Goal: Navigation & Orientation: Understand site structure

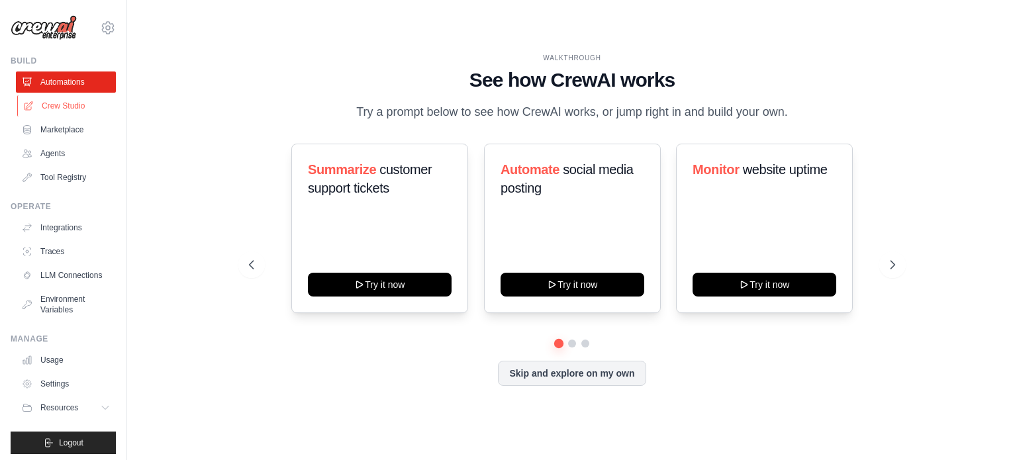
click at [68, 105] on link "Crew Studio" at bounding box center [67, 105] width 100 height 21
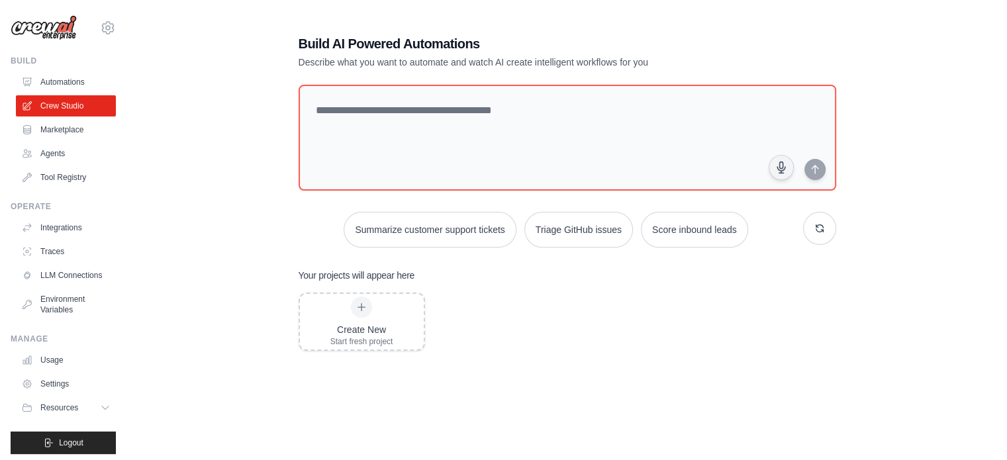
click at [58, 129] on link "Marketplace" at bounding box center [66, 129] width 100 height 21
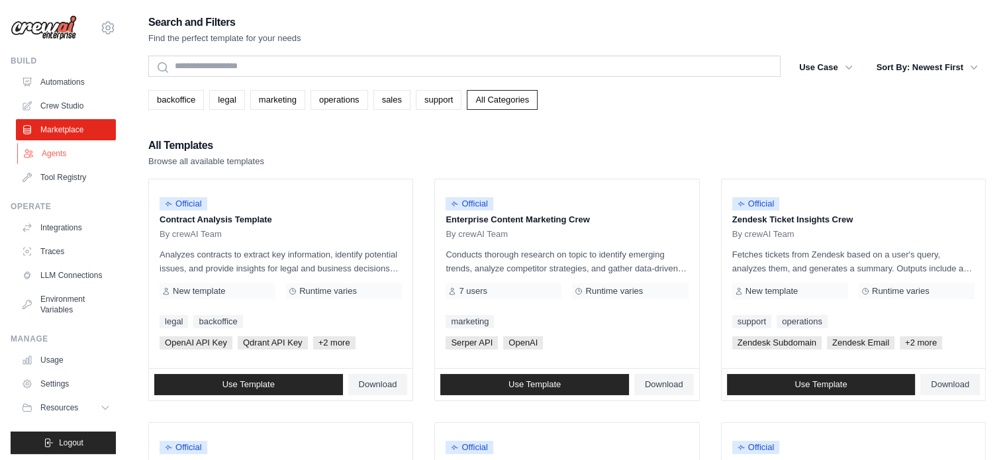
click at [58, 150] on link "Agents" at bounding box center [67, 153] width 100 height 21
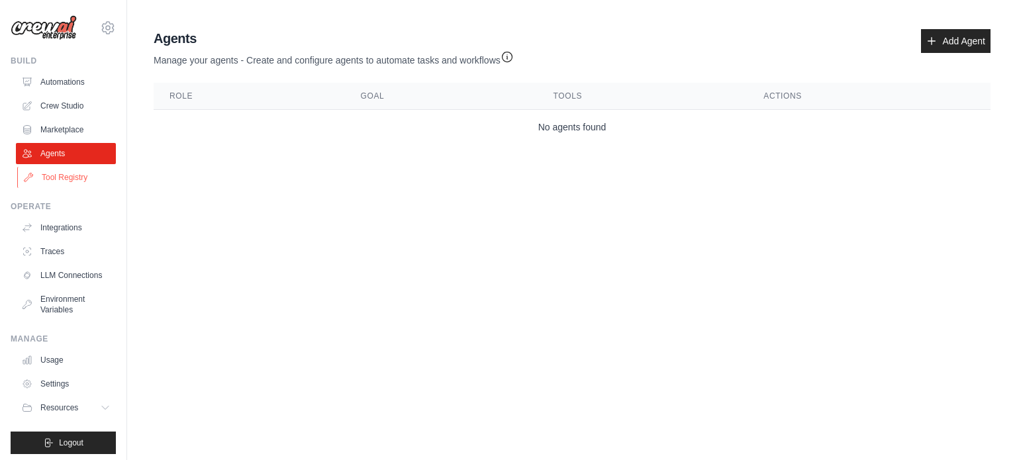
click at [69, 181] on link "Tool Registry" at bounding box center [67, 177] width 100 height 21
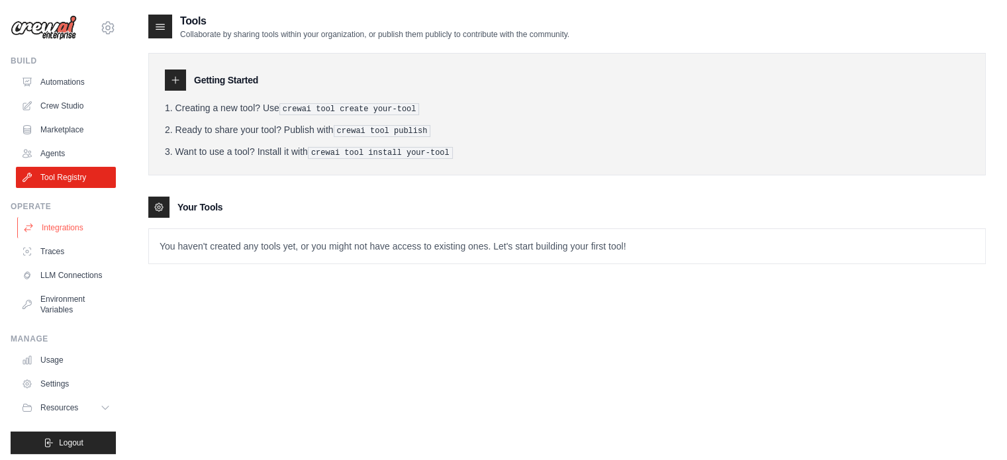
click at [70, 230] on link "Integrations" at bounding box center [67, 227] width 100 height 21
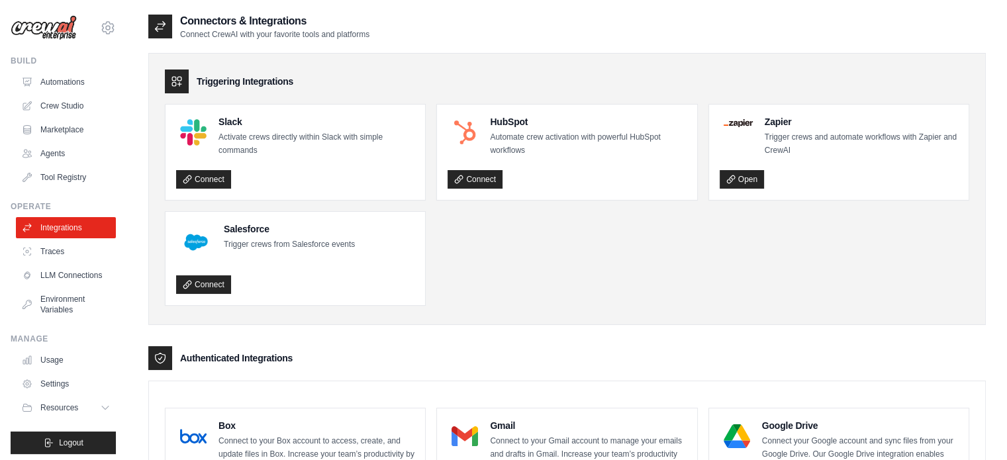
click at [56, 254] on link "Traces" at bounding box center [66, 251] width 100 height 21
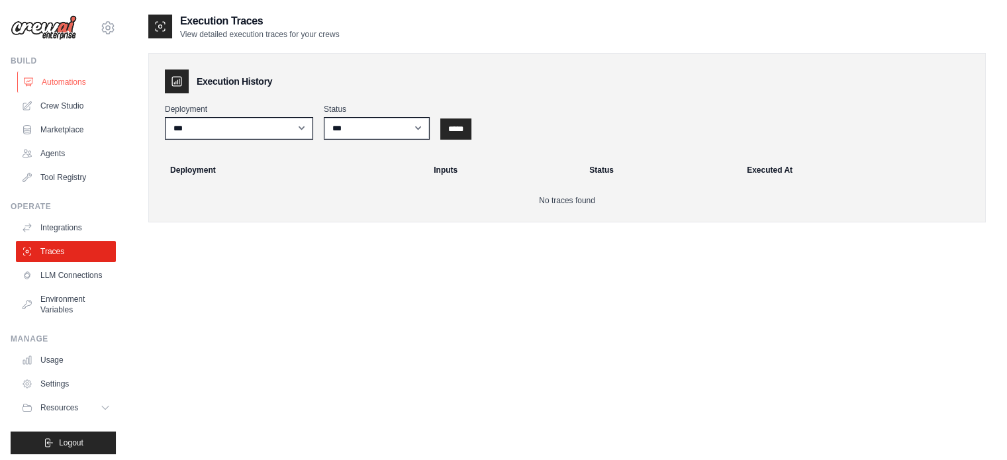
click at [62, 79] on link "Automations" at bounding box center [67, 82] width 100 height 21
